Goal: Task Accomplishment & Management: Complete application form

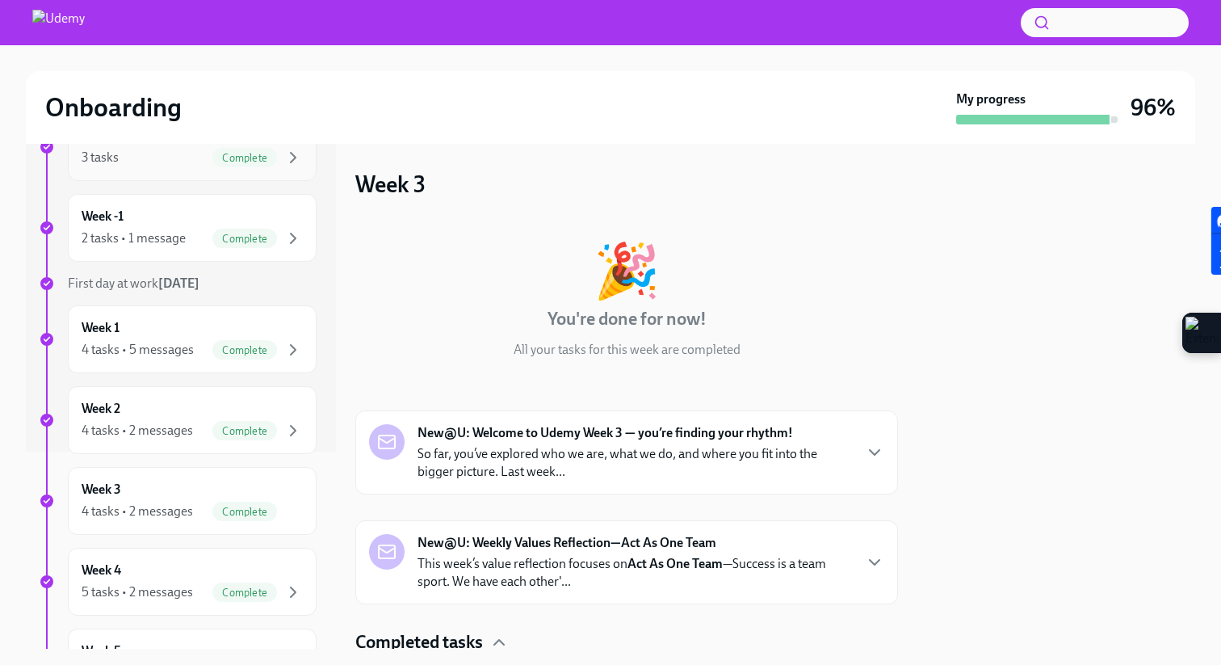
scroll to position [421, 0]
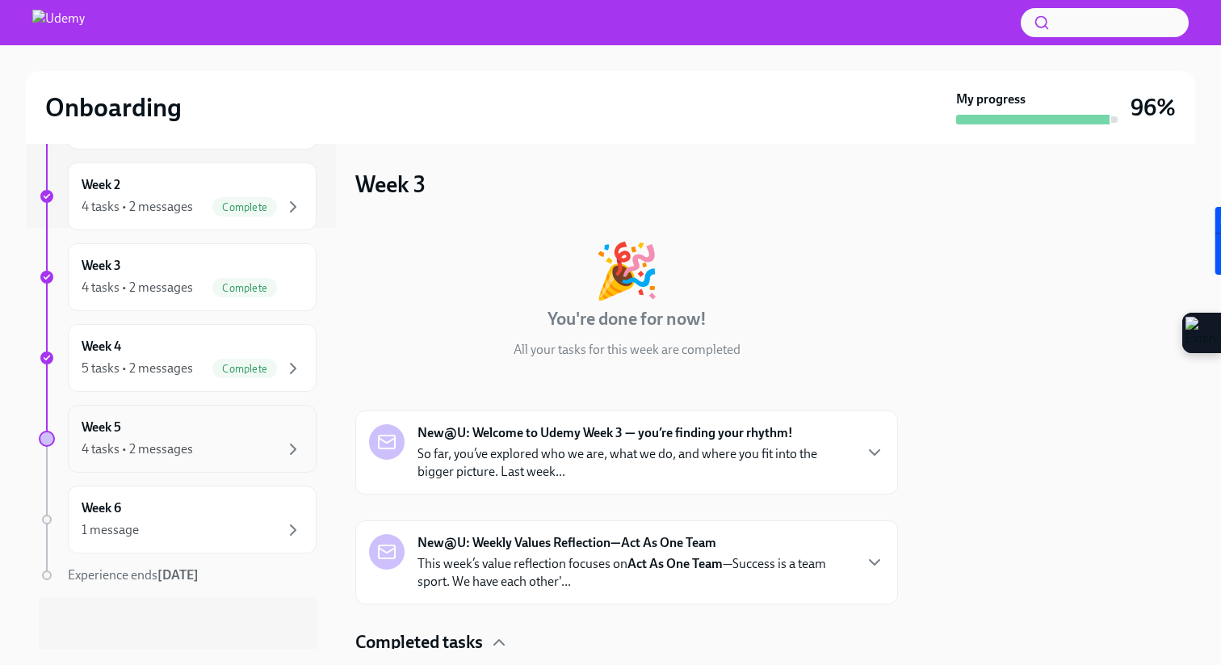
click at [190, 464] on div "Week 5 4 tasks • 2 messages" at bounding box center [192, 439] width 249 height 68
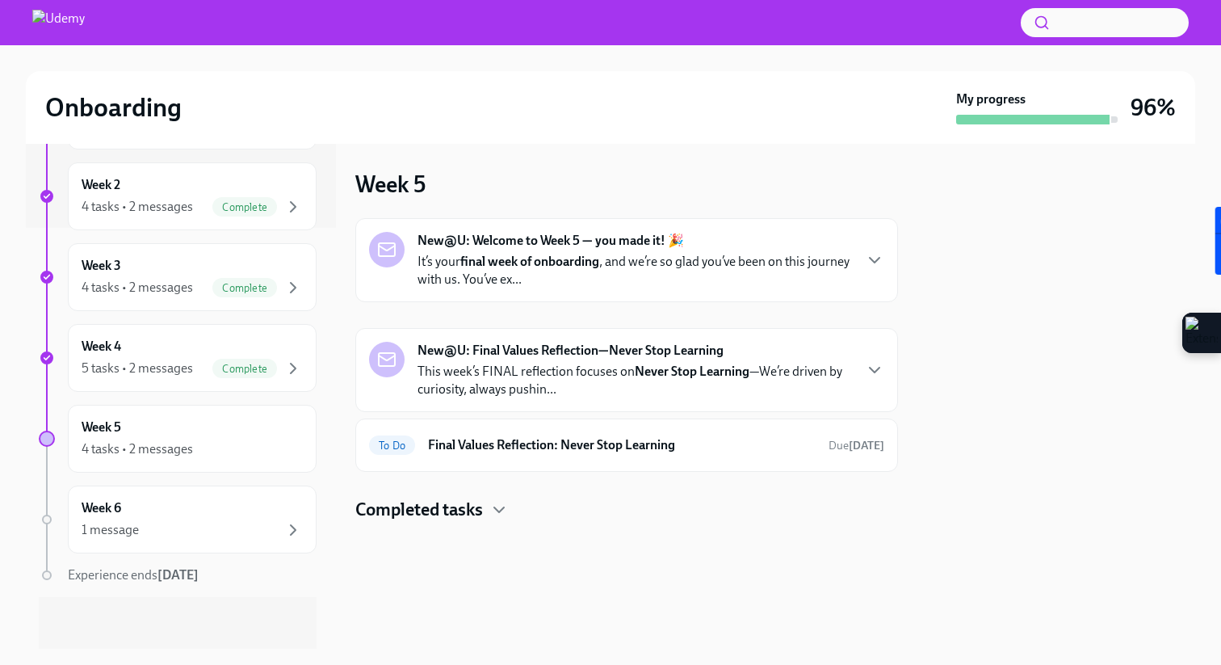
click at [733, 263] on p "It’s your final week of onboarding , and we’re so glad you’ve been on this jour…" at bounding box center [635, 271] width 435 height 36
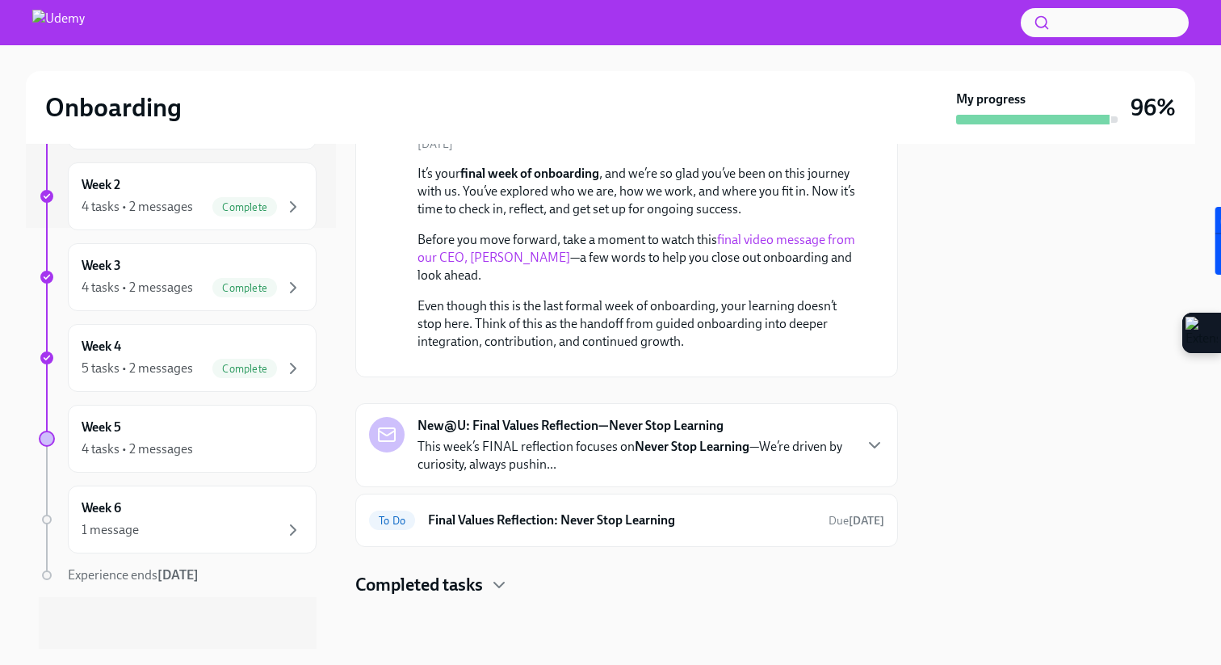
scroll to position [283, 0]
click at [788, 445] on p "This week’s FINAL reflection focuses on Never Stop Learning —We’re driven by cu…" at bounding box center [635, 456] width 435 height 36
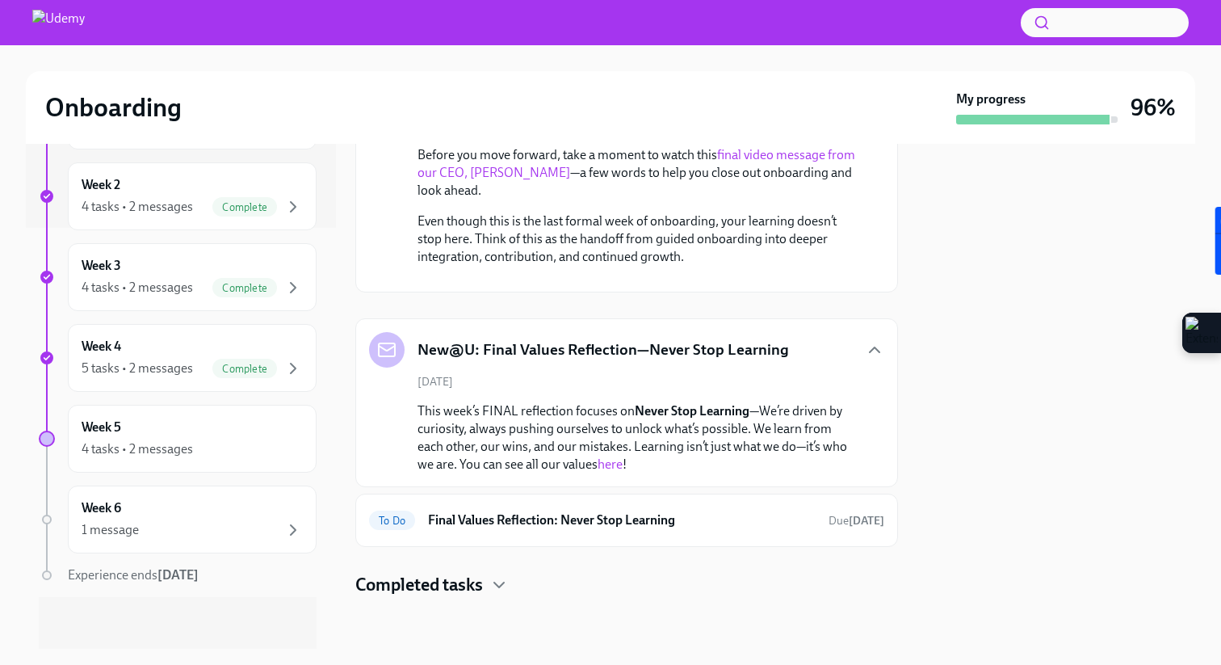
scroll to position [368, 0]
click at [598, 464] on link "here" at bounding box center [610, 463] width 25 height 15
click at [726, 518] on h6 "Final Values Reflection: Never Stop Learning" at bounding box center [622, 520] width 388 height 18
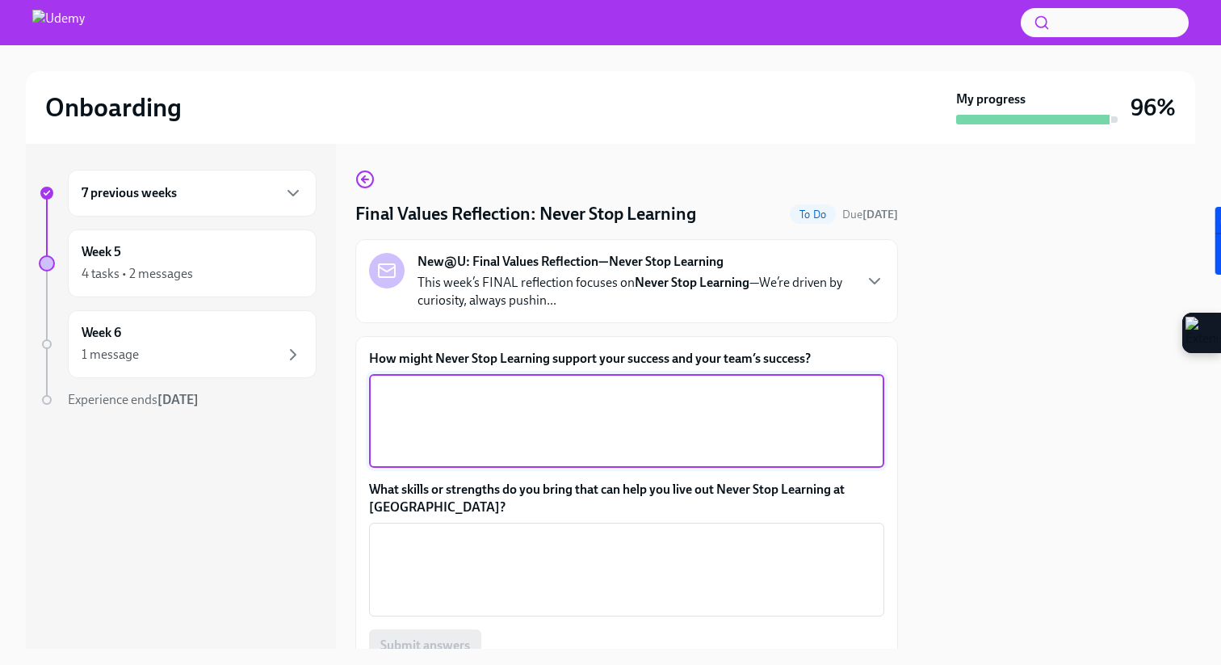
click at [695, 385] on textarea "How might Never Stop Learning support your success and your team’s success?" at bounding box center [627, 421] width 496 height 78
click at [613, 359] on label "How might Never Stop Learning support your success and your team’s success?" at bounding box center [626, 359] width 515 height 18
click at [613, 382] on textarea "How might Never Stop Learning support your success and your team’s success?" at bounding box center [627, 421] width 496 height 78
click at [613, 359] on label "How might Never Stop Learning support your success and your team’s success?" at bounding box center [626, 359] width 515 height 18
click at [613, 382] on textarea "How might Never Stop Learning support your success and your team’s success?" at bounding box center [627, 421] width 496 height 78
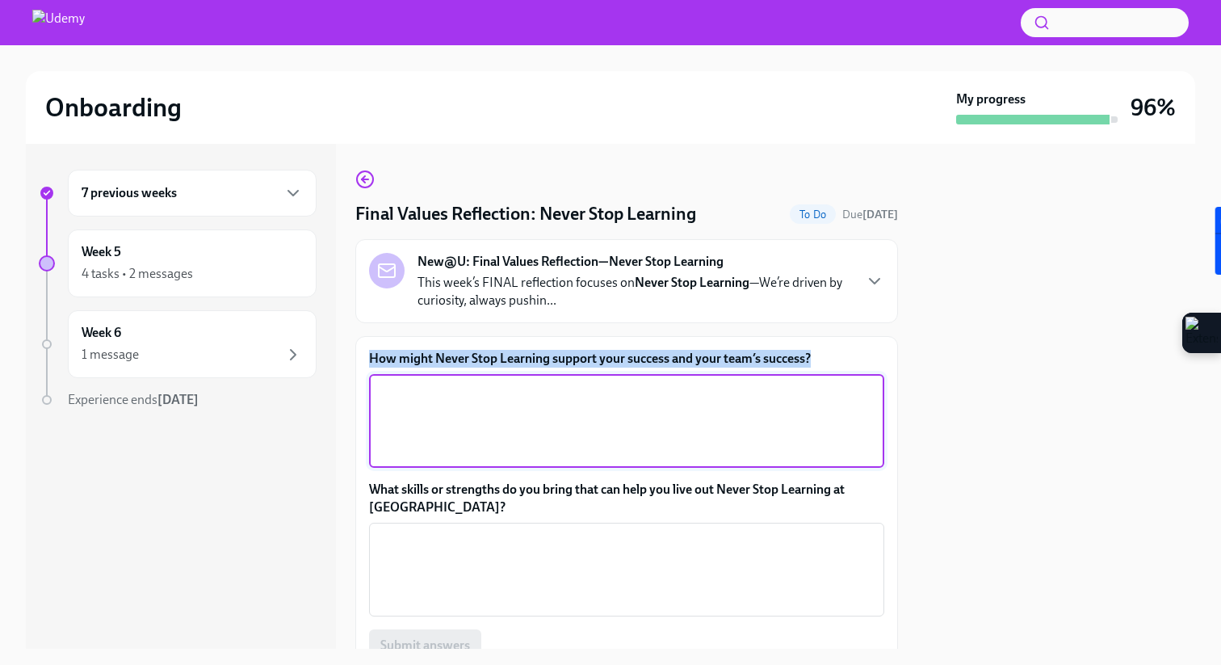
click at [613, 359] on label "How might Never Stop Learning support your success and your team’s success?" at bounding box center [626, 359] width 515 height 18
click at [613, 382] on textarea "How might Never Stop Learning support your success and your team’s success?" at bounding box center [627, 421] width 496 height 78
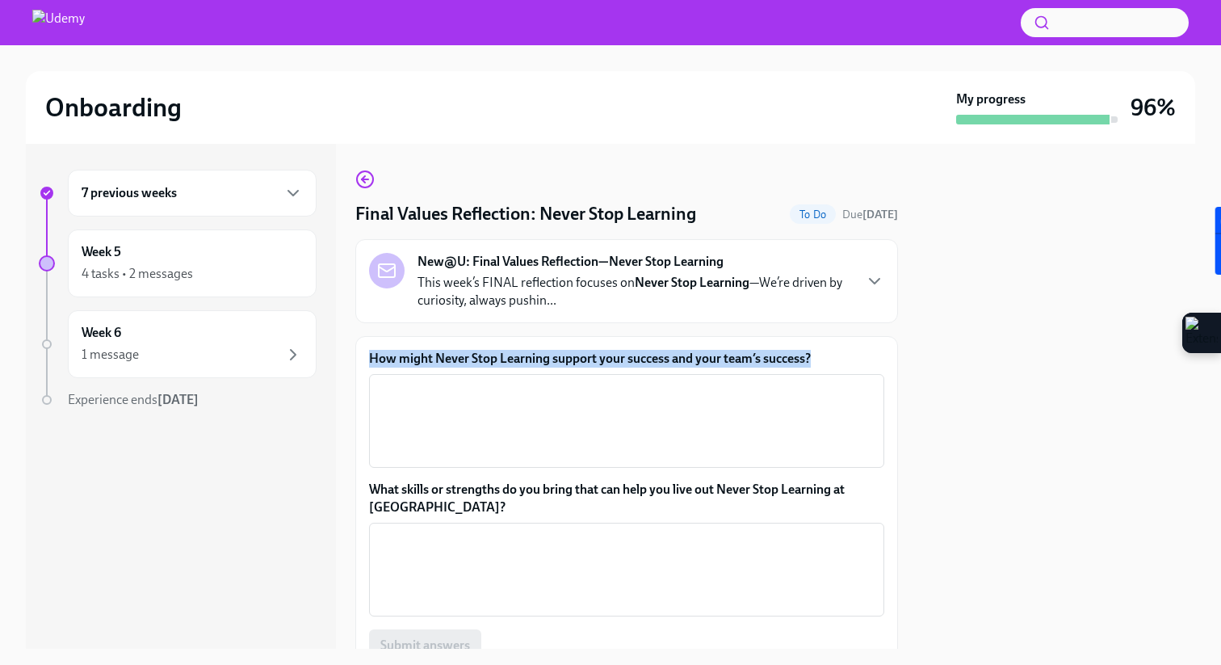
copy label "How might Never Stop Learning support your success and your team’s success?"
click at [516, 411] on textarea "How might Never Stop Learning support your success and your team’s success?" at bounding box center [627, 421] width 496 height 78
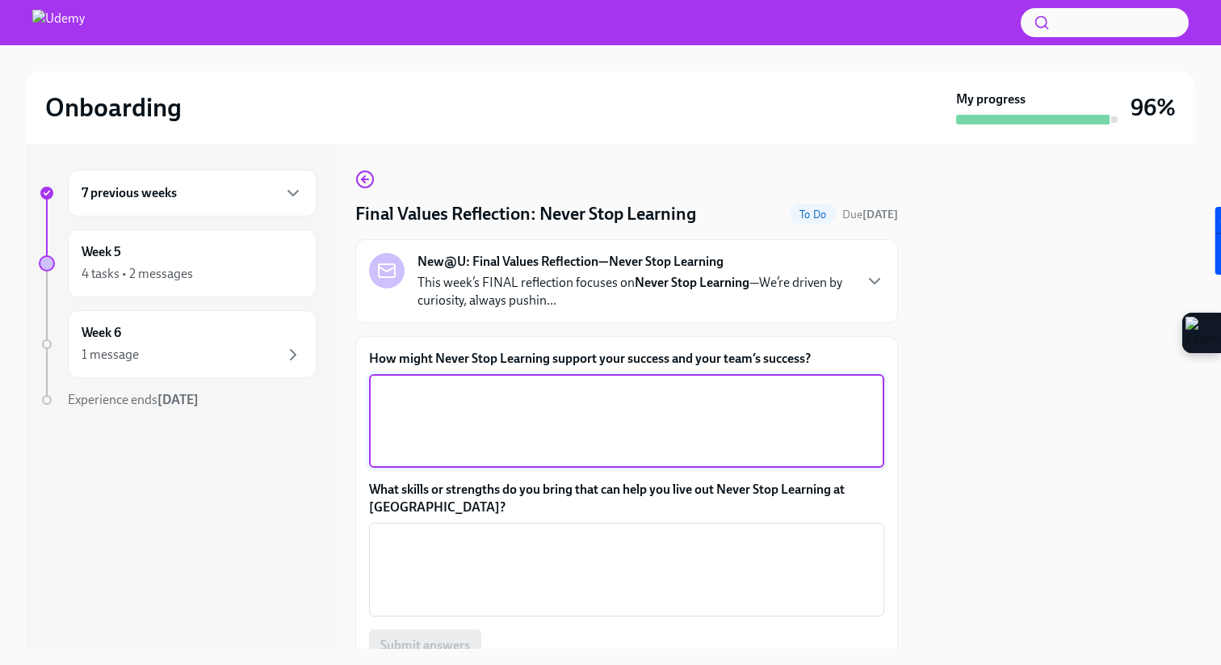
paste textarea "“Never Stop Learning supports my success and my team’s success by keeping us cu…"
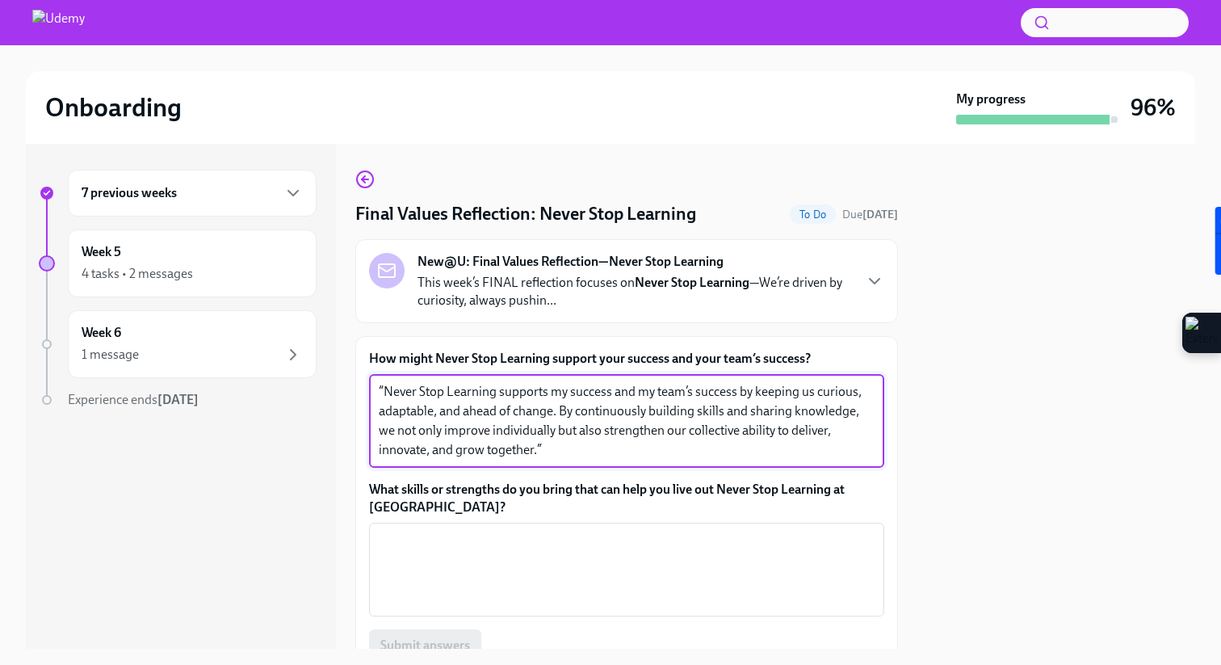
drag, startPoint x: 501, startPoint y: 393, endPoint x: 316, endPoint y: 393, distance: 185.0
click at [316, 393] on div "7 previous weeks Week 5 4 tasks • 2 messages Week 6 1 message Experience ends […" at bounding box center [611, 396] width 1170 height 505
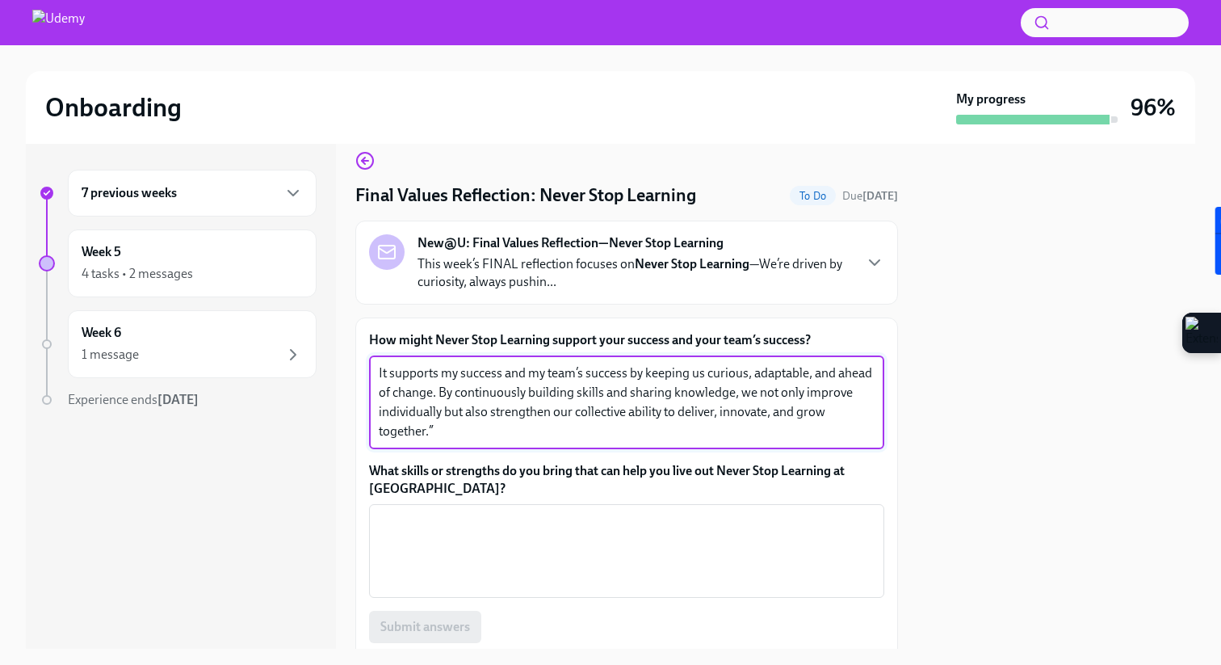
click at [500, 428] on textarea "It supports my success and my team’s success by keeping us curious, adaptable, …" at bounding box center [627, 402] width 496 height 78
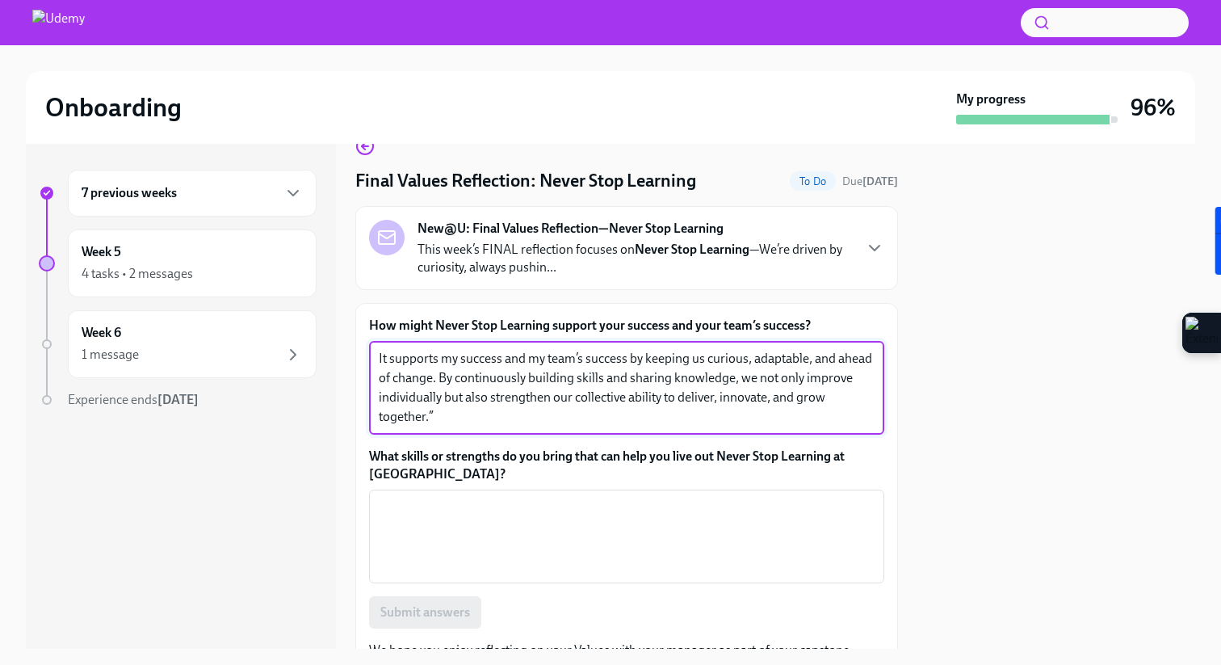
drag, startPoint x: 641, startPoint y: 361, endPoint x: 694, endPoint y: 361, distance: 52.5
click at [692, 361] on textarea "It supports my success and my team’s success by keeping us curious, adaptable, …" at bounding box center [627, 388] width 496 height 78
drag, startPoint x: 757, startPoint y: 363, endPoint x: 841, endPoint y: 363, distance: 84.0
click at [841, 363] on textarea "It supports my success and my team’s success by keeping us curious, adaptable, …" at bounding box center [627, 388] width 496 height 78
drag, startPoint x: 440, startPoint y: 379, endPoint x: 630, endPoint y: 379, distance: 189.8
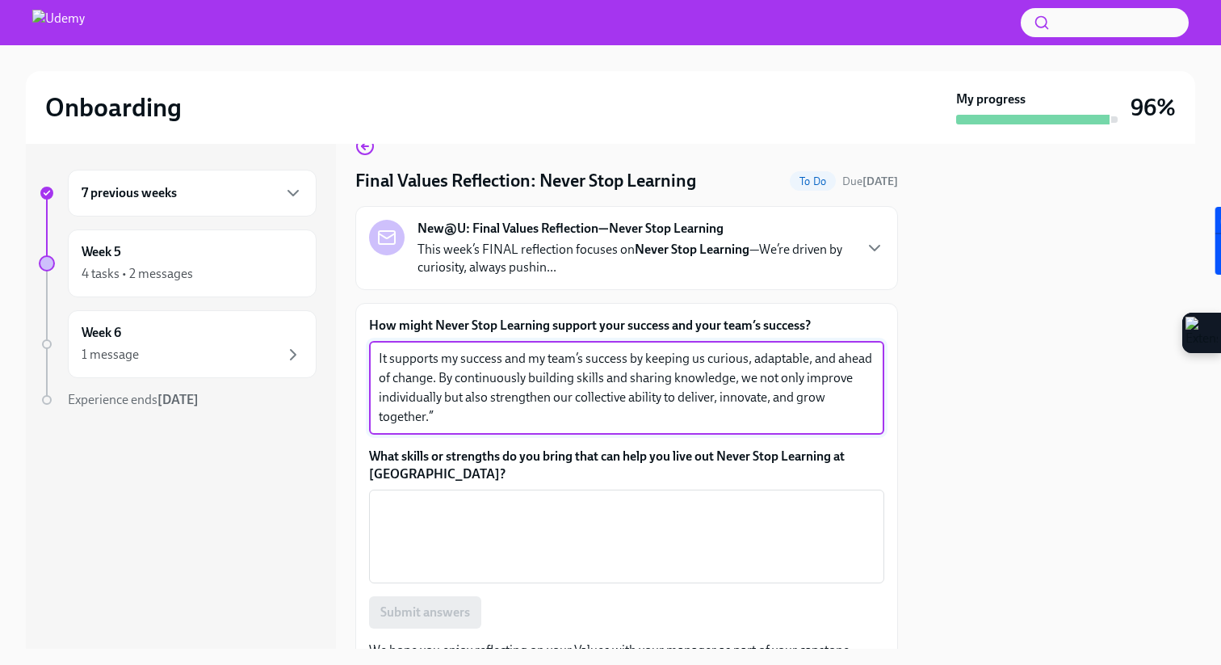
click at [630, 379] on textarea "It supports my success and my team’s success by keeping us curious, adaptable, …" at bounding box center [627, 388] width 496 height 78
click at [585, 409] on textarea "It supports my success and my team’s success by keeping us curious, adaptable, …" at bounding box center [627, 388] width 496 height 78
drag, startPoint x: 669, startPoint y: 376, endPoint x: 796, endPoint y: 376, distance: 126.8
click at [794, 376] on textarea "It supports my success and my team’s success by keeping us curious, adaptable, …" at bounding box center [627, 388] width 496 height 78
click at [489, 411] on textarea "It supports my success and my team’s success by keeping us curious, adaptable, …" at bounding box center [627, 388] width 496 height 78
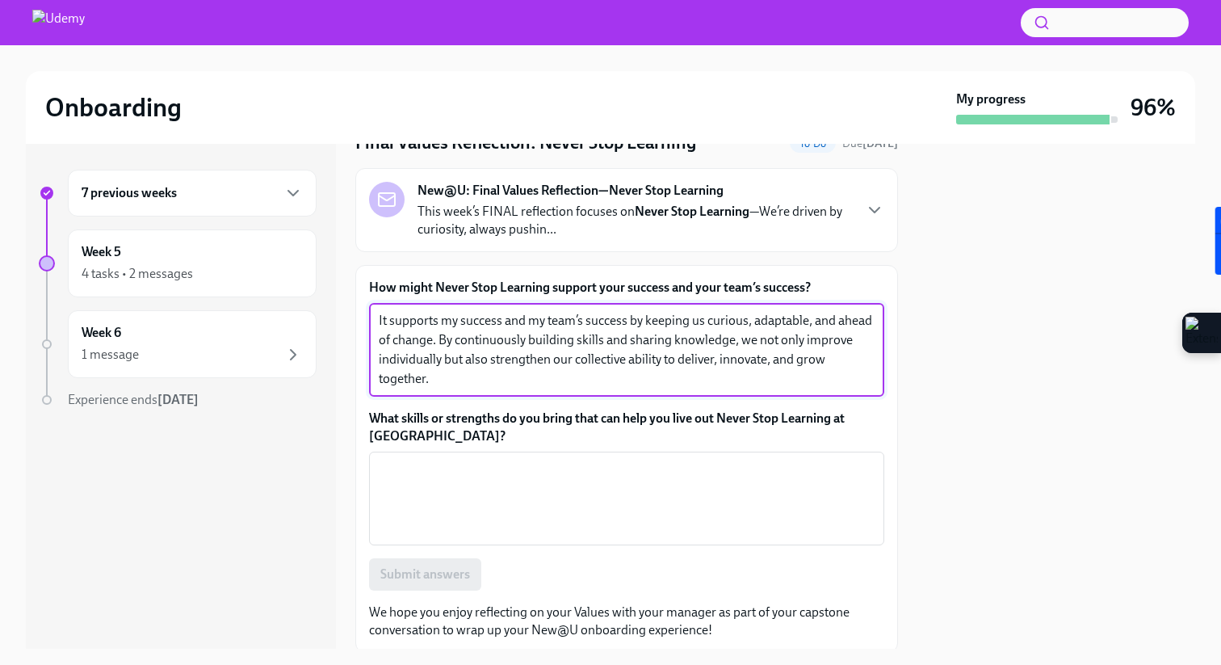
scroll to position [85, 0]
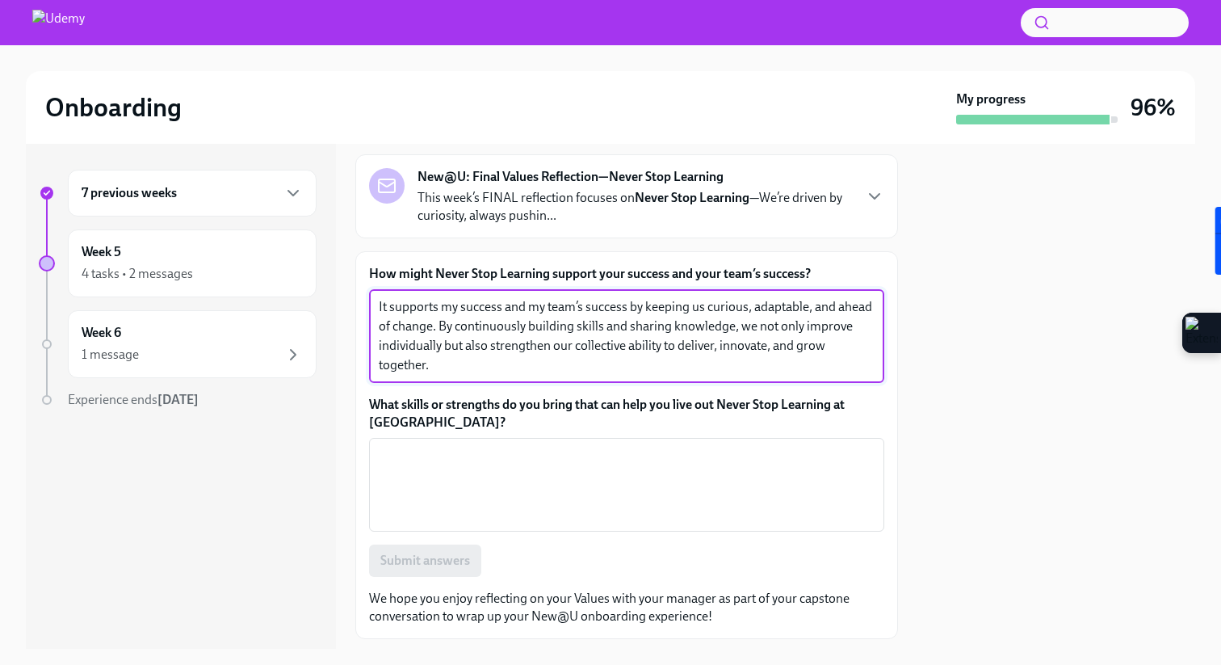
type textarea "It supports my success and my team’s success by keeping us curious, adaptable, …"
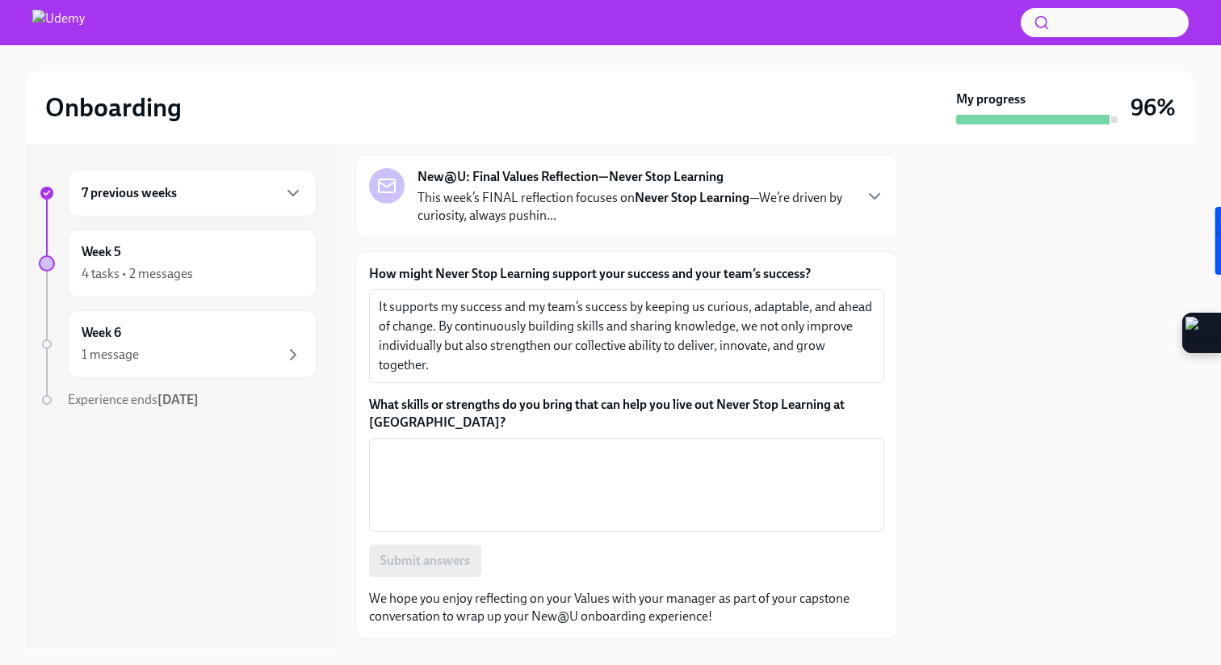
click at [473, 401] on label "What skills or strengths do you bring that can help you live out Never Stop Lea…" at bounding box center [626, 414] width 515 height 36
click at [473, 446] on textarea "What skills or strengths do you bring that can help you live out Never Stop Lea…" at bounding box center [627, 485] width 496 height 78
click at [473, 401] on label "What skills or strengths do you bring that can help you live out Never Stop Lea…" at bounding box center [626, 414] width 515 height 36
click at [473, 446] on textarea "What skills or strengths do you bring that can help you live out Never Stop Lea…" at bounding box center [627, 485] width 496 height 78
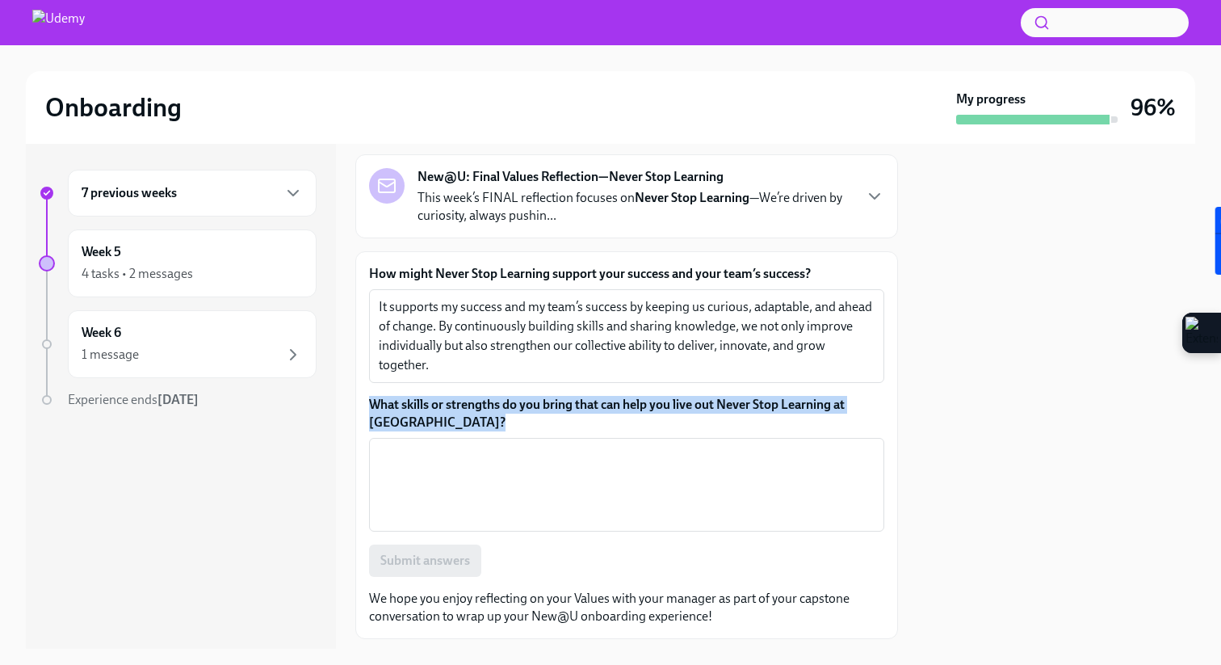
click at [473, 401] on label "What skills or strengths do you bring that can help you live out Never Stop Lea…" at bounding box center [626, 414] width 515 height 36
click at [473, 446] on textarea "What skills or strengths do you bring that can help you live out Never Stop Lea…" at bounding box center [627, 485] width 496 height 78
copy label "What skills or strengths do you bring that can help you live out Never Stop Lea…"
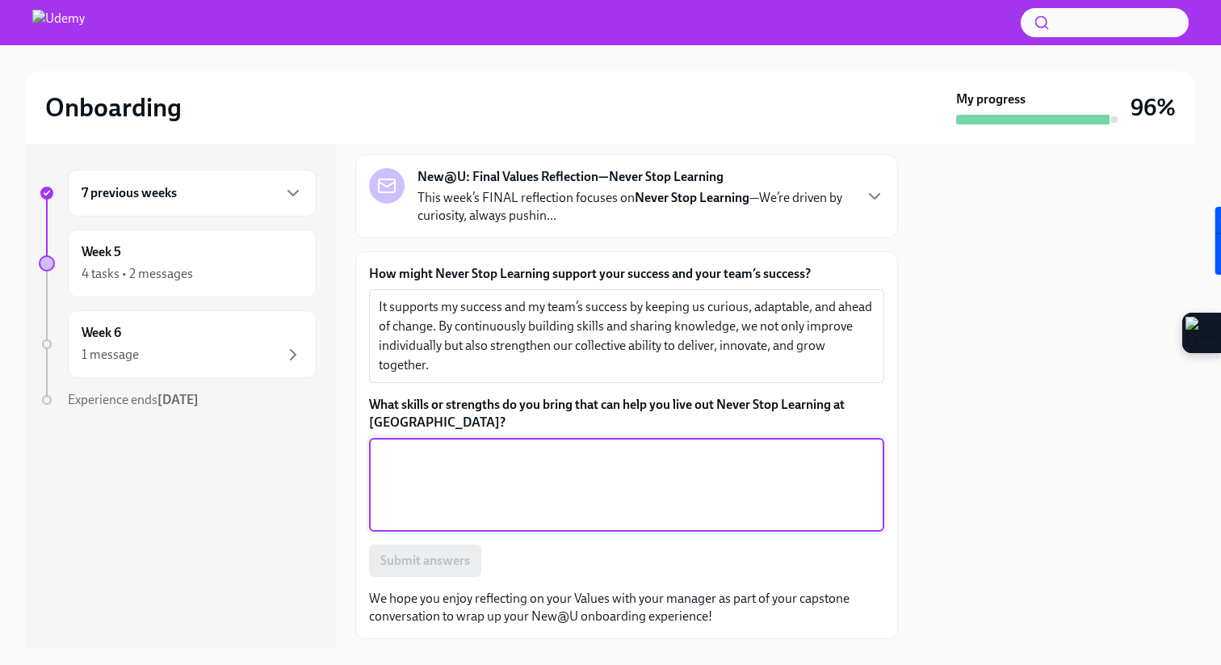
click at [502, 473] on textarea "What skills or strengths do you bring that can help you live out Never Stop Lea…" at bounding box center [627, 485] width 496 height 78
paste textarea "“I bring curiosity, adaptability, and a strong habit of seeking feedback—skills…"
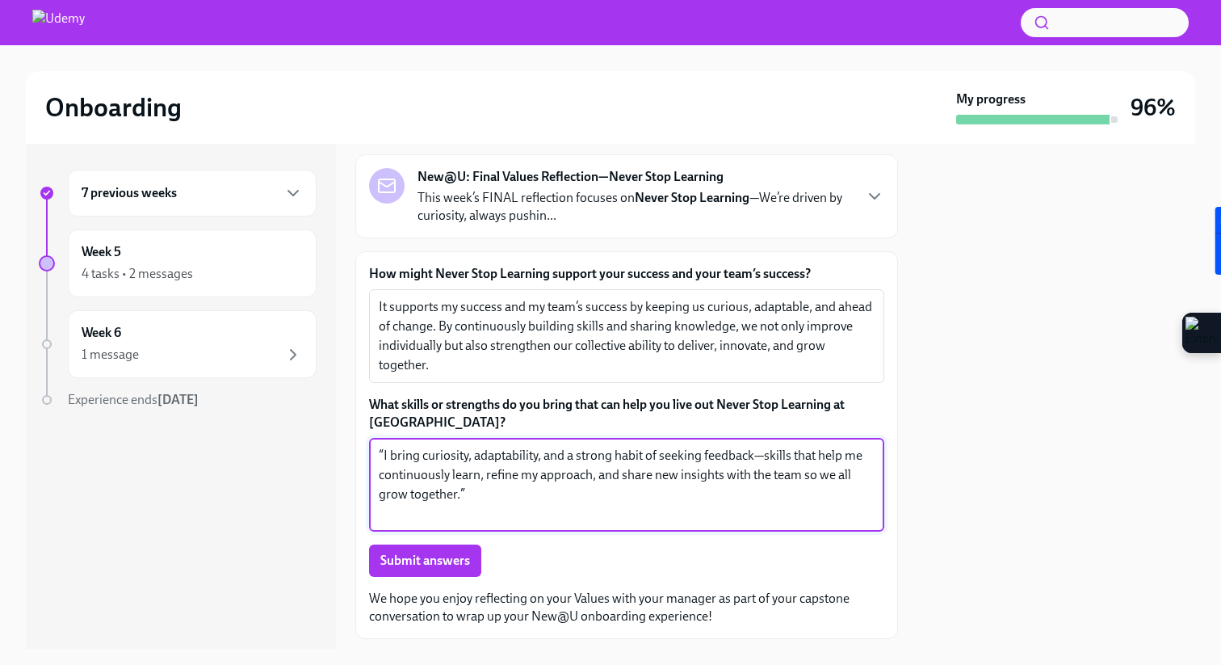
drag, startPoint x: 384, startPoint y: 454, endPoint x: 360, endPoint y: 454, distance: 23.4
click at [361, 454] on div "How might Never Stop Learning support your success and your team’s success? It …" at bounding box center [626, 445] width 543 height 388
click at [624, 456] on textarea "Curiosity, adaptability, and a strong habit of seeking feedback—skills that hel…" at bounding box center [627, 485] width 496 height 78
click at [704, 450] on textarea "Curiosity, adaptability, and a strong habit of seeking feedback—skills that hel…" at bounding box center [627, 485] width 496 height 78
click at [432, 459] on textarea "Curiosity, adaptability, and a strong habit of seeking feedback—skills that hel…" at bounding box center [627, 485] width 496 height 78
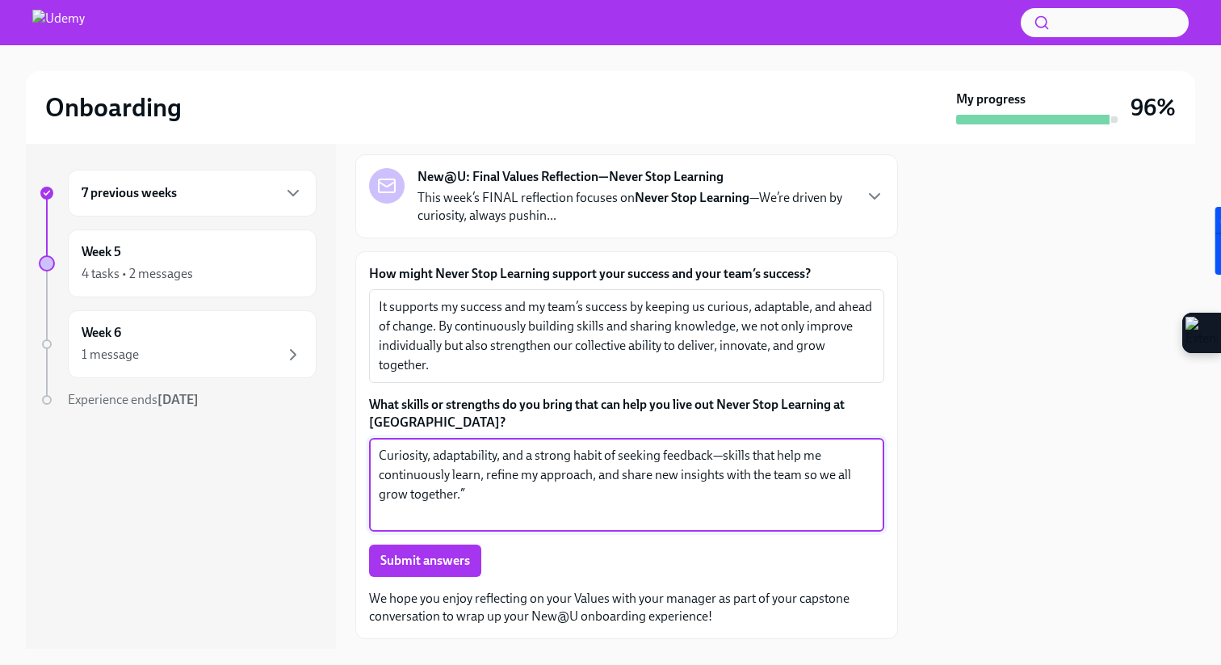
drag, startPoint x: 502, startPoint y: 456, endPoint x: 512, endPoint y: 489, distance: 34.5
click at [512, 489] on textarea "Curiosity, adaptability, and a strong habit of seeking feedback—skills that hel…" at bounding box center [627, 485] width 496 height 78
paste textarea "“I bring creativity and the ability to think outside the box, which allows me t…"
drag, startPoint x: 502, startPoint y: 456, endPoint x: 682, endPoint y: 453, distance: 180.1
click at [682, 453] on textarea "Curiosity, adaptability, “I bring creativity and the ability to think outside t…" at bounding box center [627, 485] width 496 height 78
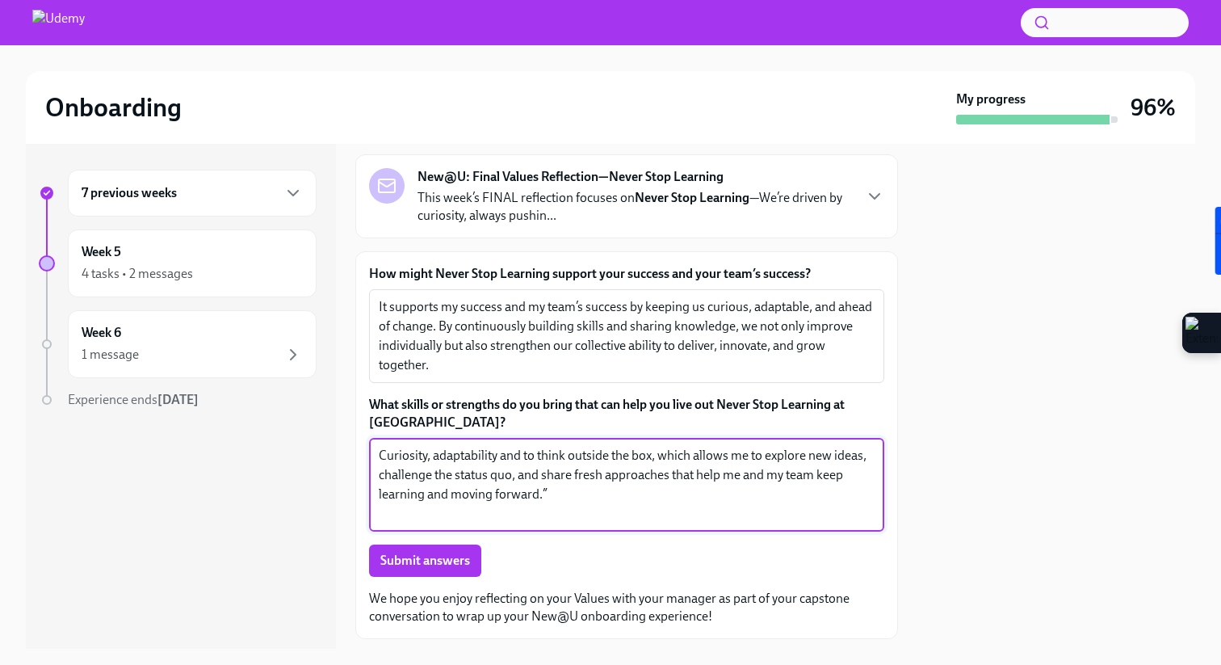
click at [662, 456] on textarea "Curiosity, adaptability and to think outside the box, which allows me to explor…" at bounding box center [627, 485] width 496 height 78
click at [576, 500] on textarea "Curiosity, adaptability and to think outside the box, which allows me to explor…" at bounding box center [627, 485] width 496 height 78
click at [425, 496] on textarea "Curiosity, adaptability and to think outside the box, which allows me to explor…" at bounding box center [627, 485] width 496 height 78
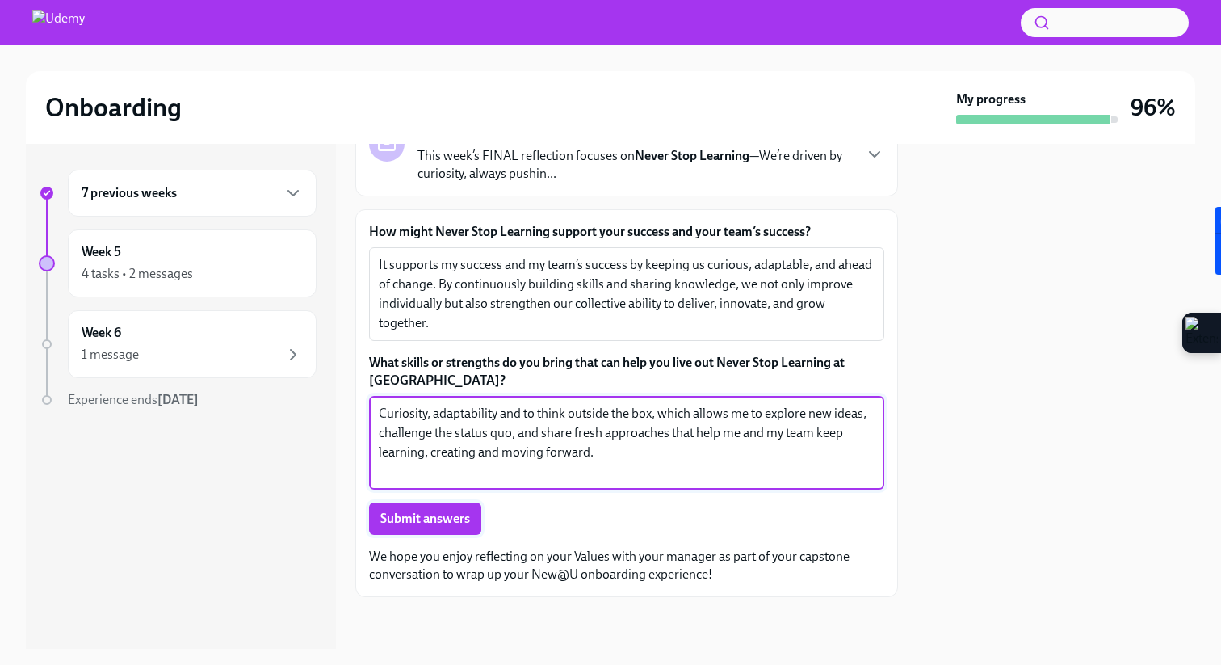
type textarea "Curiosity, adaptability and to think outside the box, which allows me to explor…"
click at [444, 522] on span "Submit answers" at bounding box center [425, 518] width 90 height 16
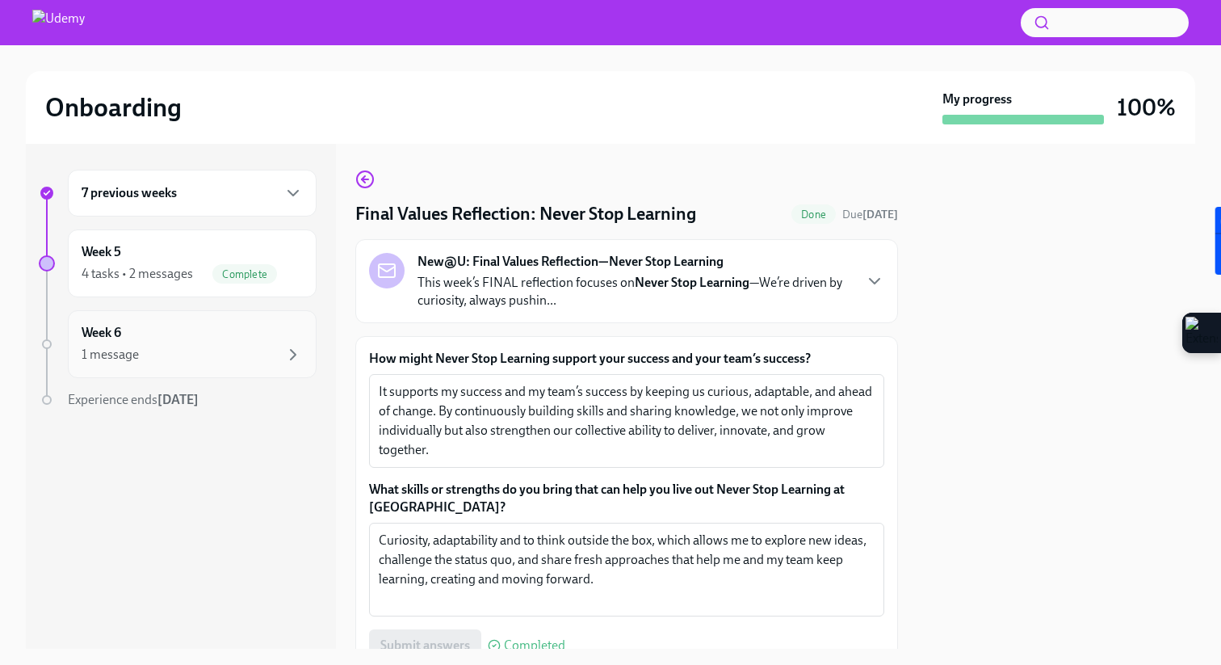
click at [201, 351] on div "1 message" at bounding box center [192, 354] width 221 height 19
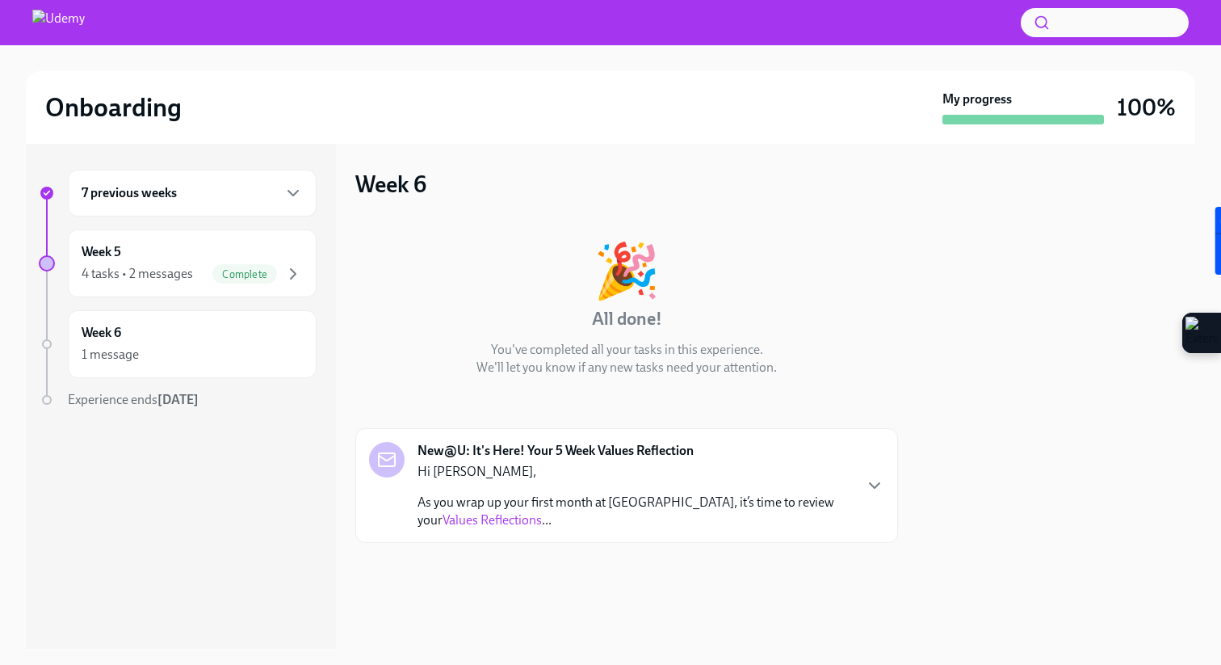
click at [862, 478] on div "New@U: It's Here! Your 5 Week Values Reflection Hi [PERSON_NAME], As you wrap u…" at bounding box center [626, 485] width 515 height 87
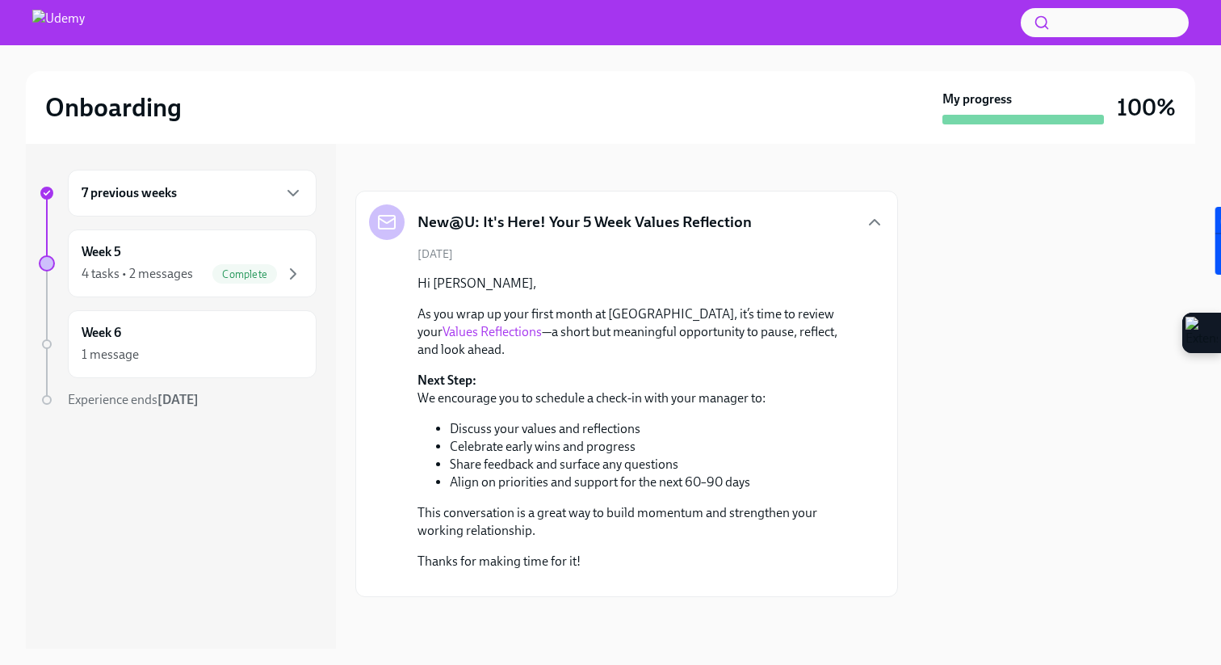
scroll to position [344, 0]
